Goal: Task Accomplishment & Management: Complete application form

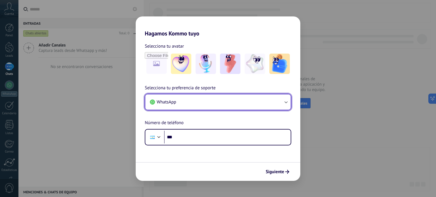
click at [285, 102] on icon "button" at bounding box center [286, 102] width 6 height 6
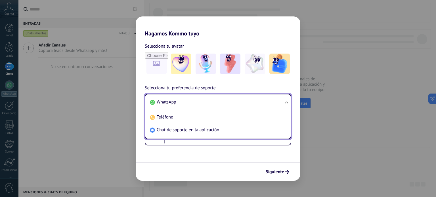
click at [223, 103] on li "WhatsApp" at bounding box center [217, 102] width 139 height 13
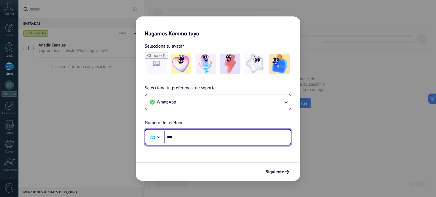
click at [181, 137] on input "***" at bounding box center [227, 137] width 127 height 13
type input "**********"
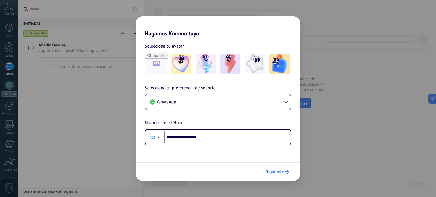
click at [285, 171] on span "Siguiente" at bounding box center [278, 172] width 24 height 4
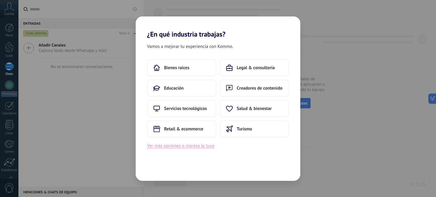
click at [166, 146] on button "Ver más opciones o ingresa la tuya" at bounding box center [180, 145] width 67 height 7
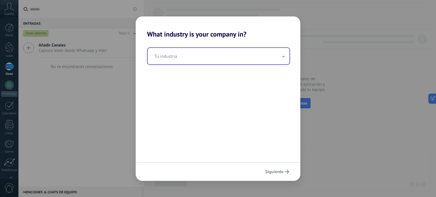
click at [285, 58] on input "text" at bounding box center [219, 56] width 142 height 16
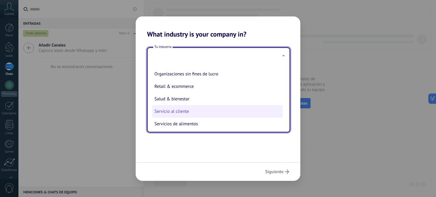
scroll to position [69, 0]
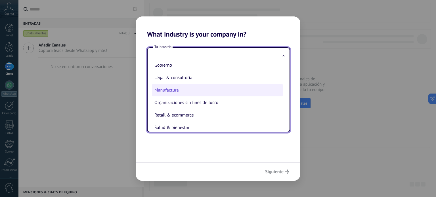
click at [193, 93] on li "Manufactura" at bounding box center [217, 90] width 131 height 12
type input "**********"
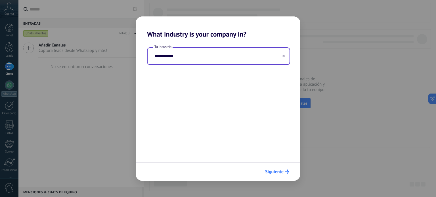
click at [285, 171] on icon "submit" at bounding box center [287, 172] width 5 height 5
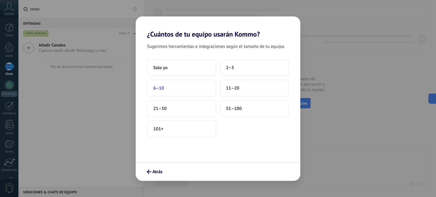
click at [160, 88] on span "6–10" at bounding box center [158, 88] width 11 height 6
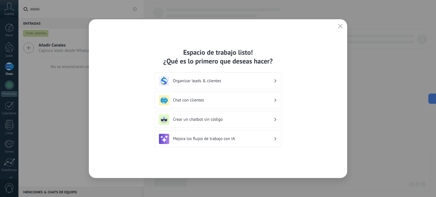
click at [341, 27] on use "button" at bounding box center [340, 26] width 4 height 4
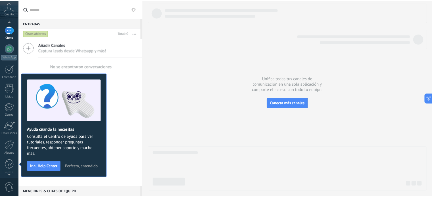
scroll to position [0, 0]
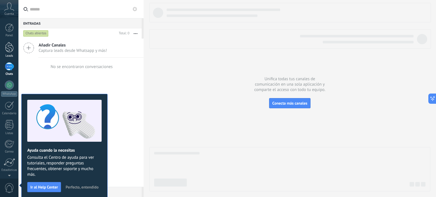
click at [8, 47] on div at bounding box center [9, 47] width 9 height 11
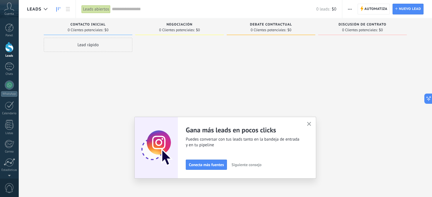
click at [310, 122] on icon "button" at bounding box center [309, 124] width 4 height 4
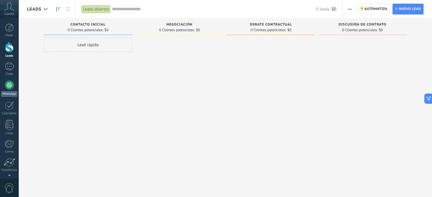
click at [7, 88] on div at bounding box center [9, 85] width 9 height 9
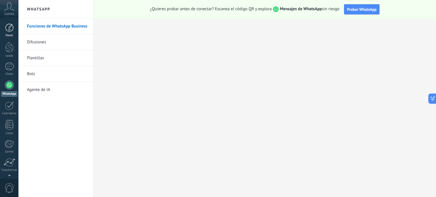
click at [7, 32] on div at bounding box center [9, 28] width 9 height 9
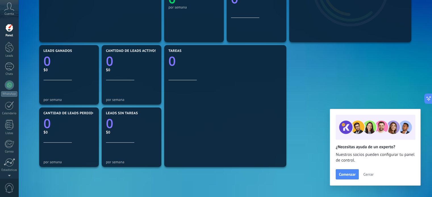
scroll to position [170, 0]
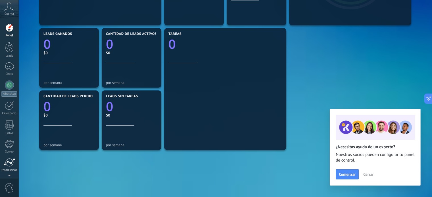
click at [11, 166] on div at bounding box center [9, 162] width 11 height 9
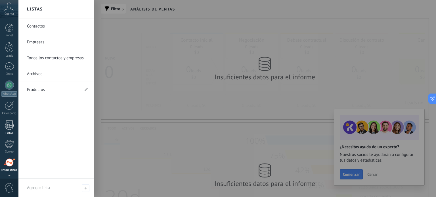
click at [10, 126] on div at bounding box center [9, 125] width 9 height 10
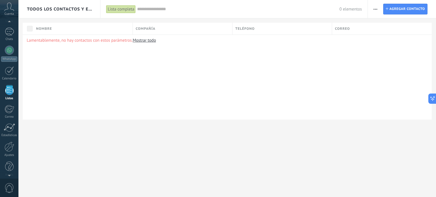
scroll to position [39, 0]
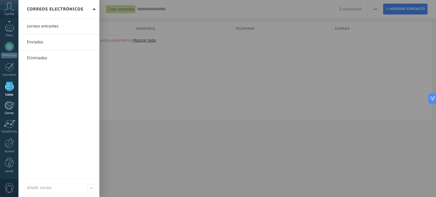
click at [10, 106] on div at bounding box center [9, 105] width 9 height 9
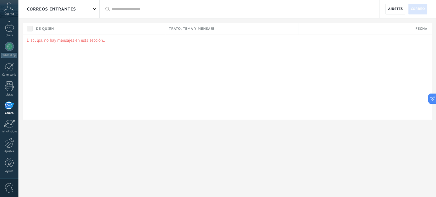
click at [95, 11] on div "correos entrantes" at bounding box center [58, 9] width 81 height 18
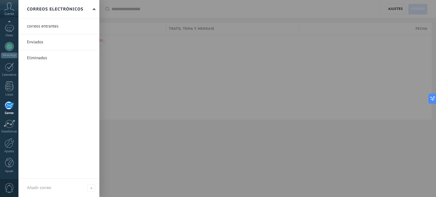
click at [95, 11] on div "Correos electrónicos" at bounding box center [58, 9] width 81 height 18
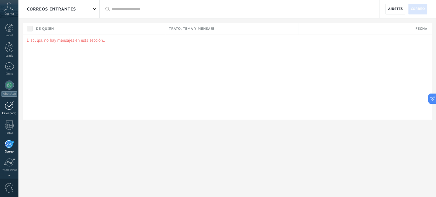
click at [7, 107] on div at bounding box center [9, 105] width 9 height 9
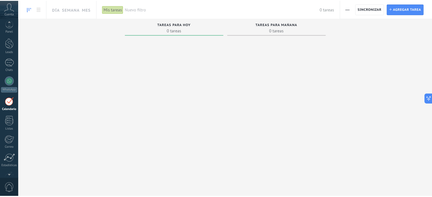
scroll to position [16, 0]
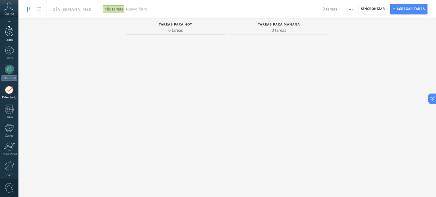
click at [12, 32] on div at bounding box center [9, 31] width 9 height 11
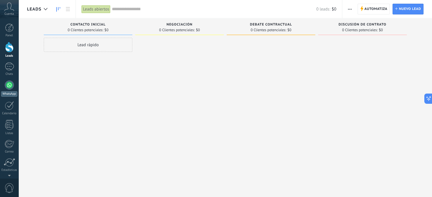
click at [9, 86] on div at bounding box center [9, 85] width 9 height 9
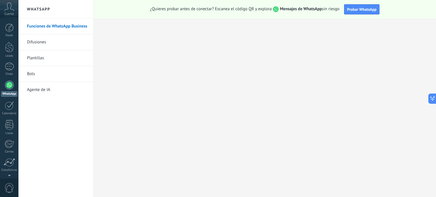
click at [9, 9] on icon at bounding box center [9, 7] width 10 height 9
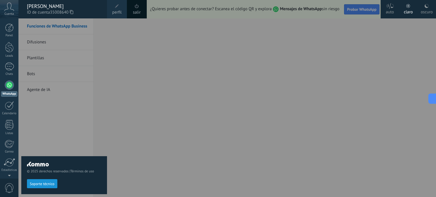
click at [41, 10] on span "ID de cuenta 35008640" at bounding box center [64, 12] width 74 height 6
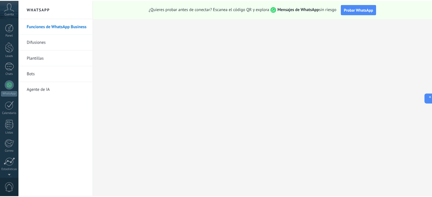
scroll to position [39, 0]
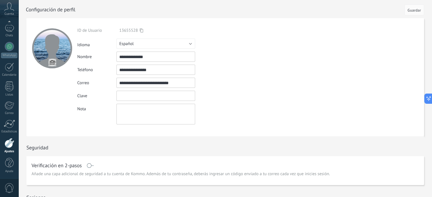
drag, startPoint x: 136, startPoint y: 94, endPoint x: 128, endPoint y: 95, distance: 8.8
click at [128, 95] on input "textbox" at bounding box center [155, 96] width 79 height 10
click at [44, 119] on div at bounding box center [51, 77] width 51 height 118
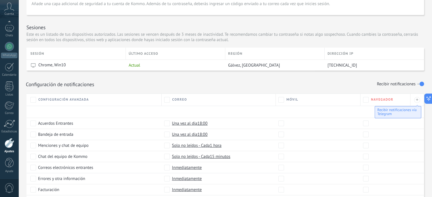
scroll to position [24, 0]
click at [11, 7] on icon at bounding box center [9, 7] width 10 height 9
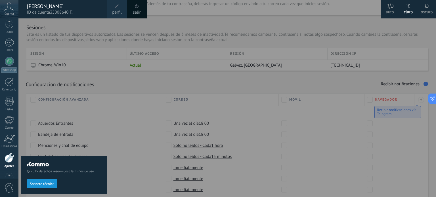
click at [229, 12] on div at bounding box center [236, 98] width 436 height 197
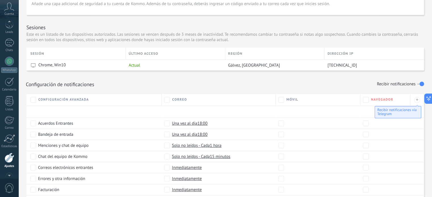
scroll to position [39, 0]
click at [7, 125] on div at bounding box center [9, 124] width 11 height 9
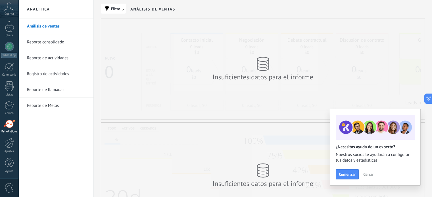
click at [46, 43] on link "Reporte consolidado" at bounding box center [57, 42] width 61 height 16
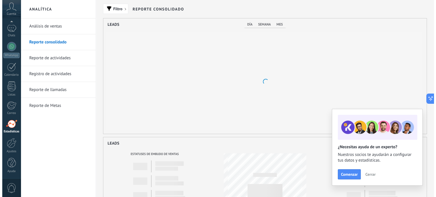
scroll to position [116, 323]
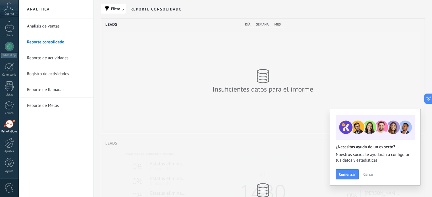
click at [45, 62] on link "Reporte de actividades" at bounding box center [57, 58] width 61 height 16
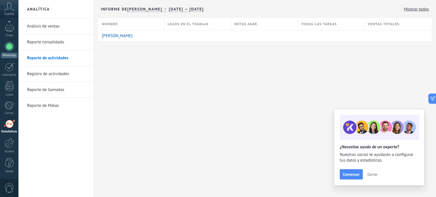
click at [8, 49] on div at bounding box center [9, 46] width 9 height 9
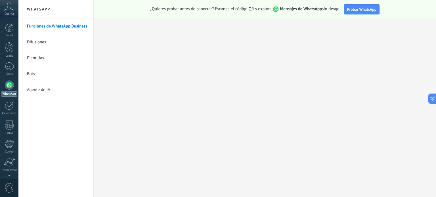
click at [51, 28] on link "Funciones de WhatsApp Business" at bounding box center [57, 26] width 61 height 16
click at [3, 9] on div "Cuenta" at bounding box center [9, 9] width 18 height 18
